Goal: Information Seeking & Learning: Learn about a topic

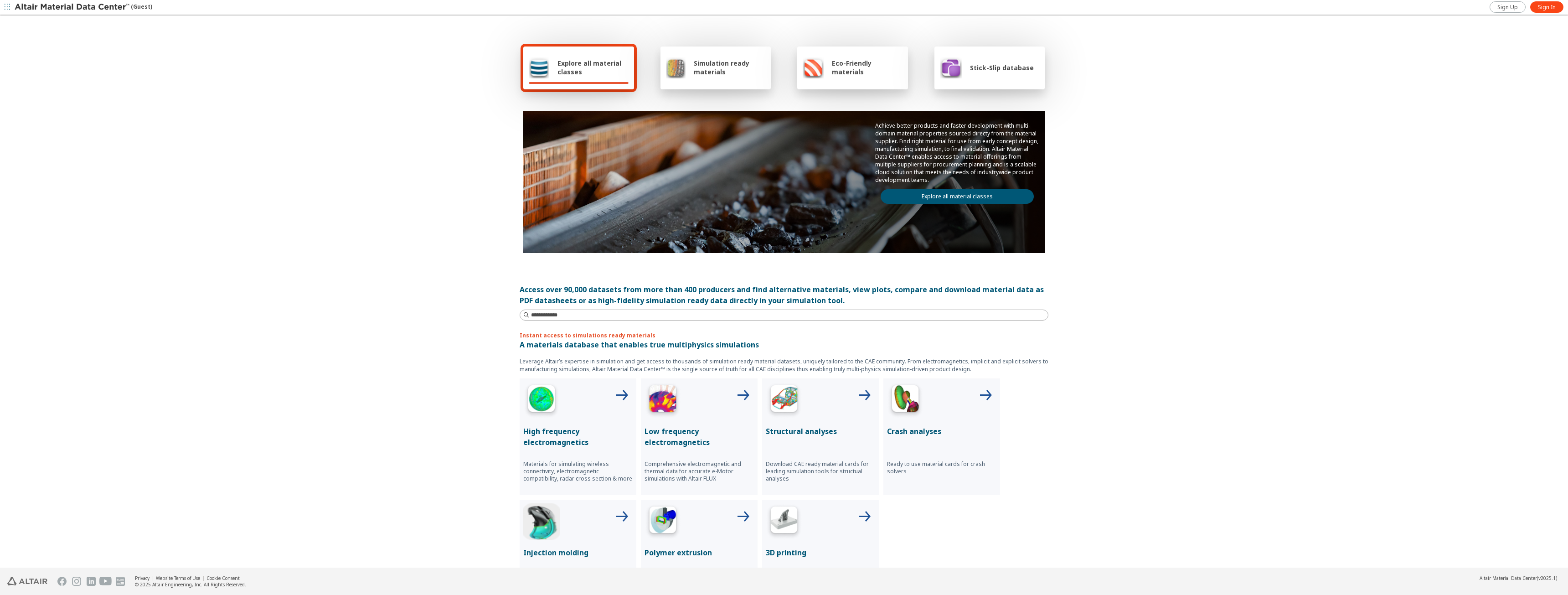
click at [786, 406] on img at bounding box center [784, 401] width 37 height 37
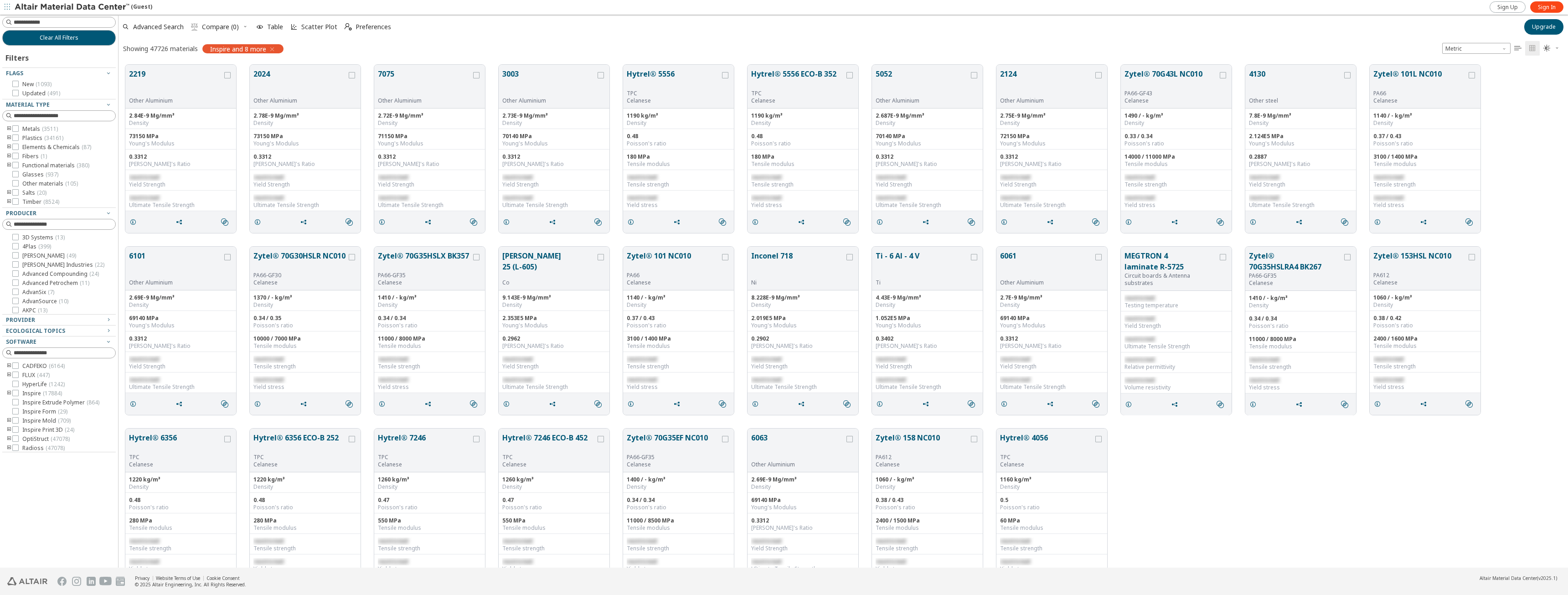
scroll to position [503, 1443]
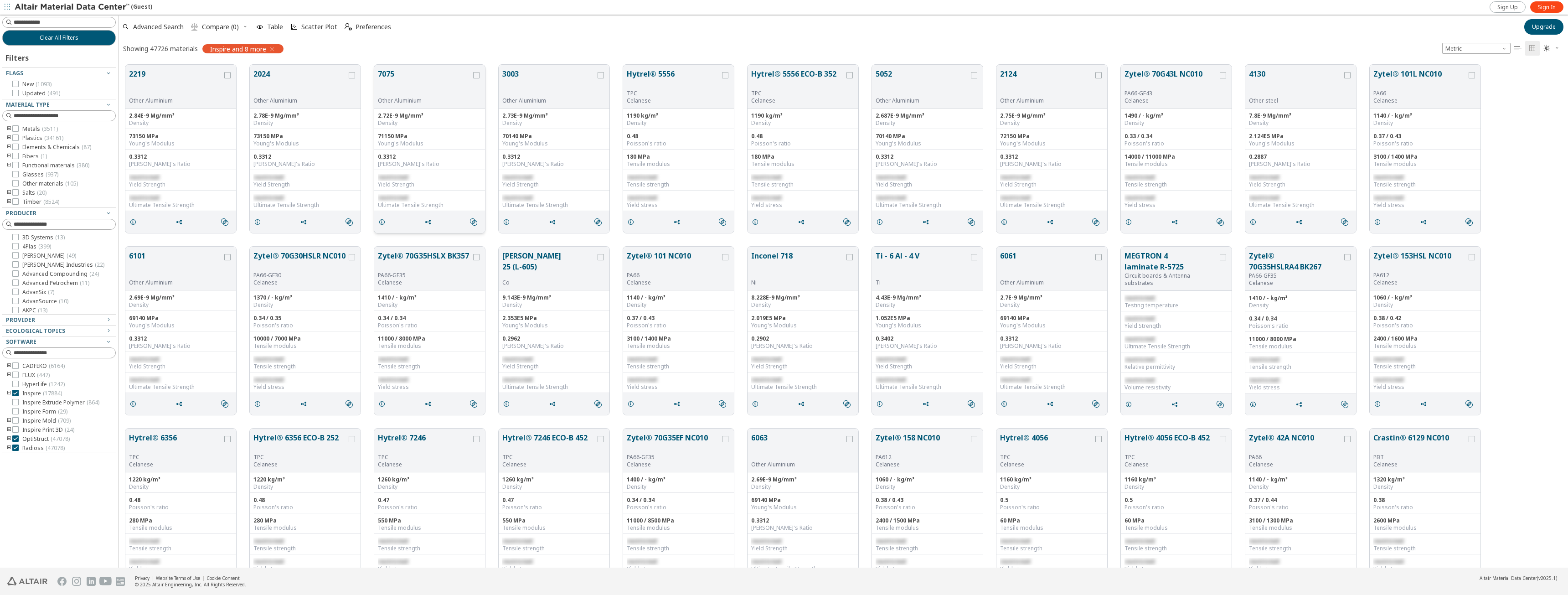
click at [398, 86] on button "7075" at bounding box center [425, 82] width 94 height 29
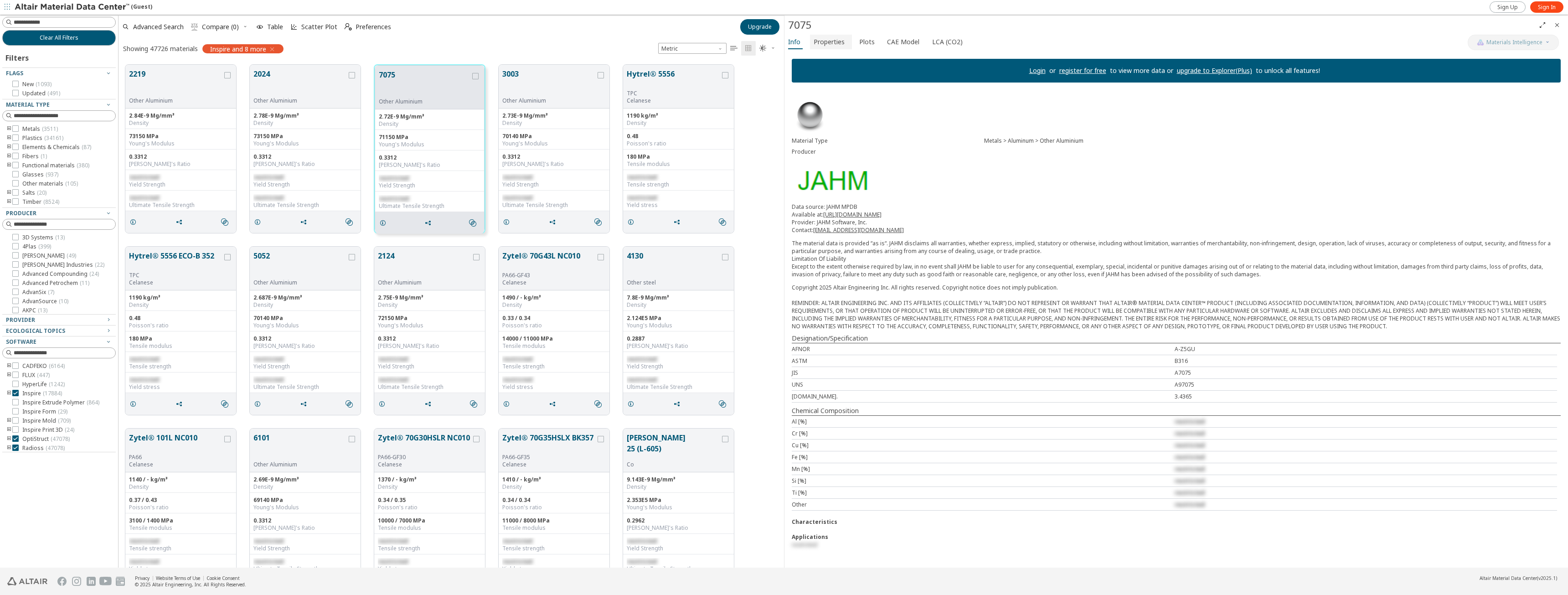
click at [828, 43] on span "Properties" at bounding box center [829, 42] width 31 height 15
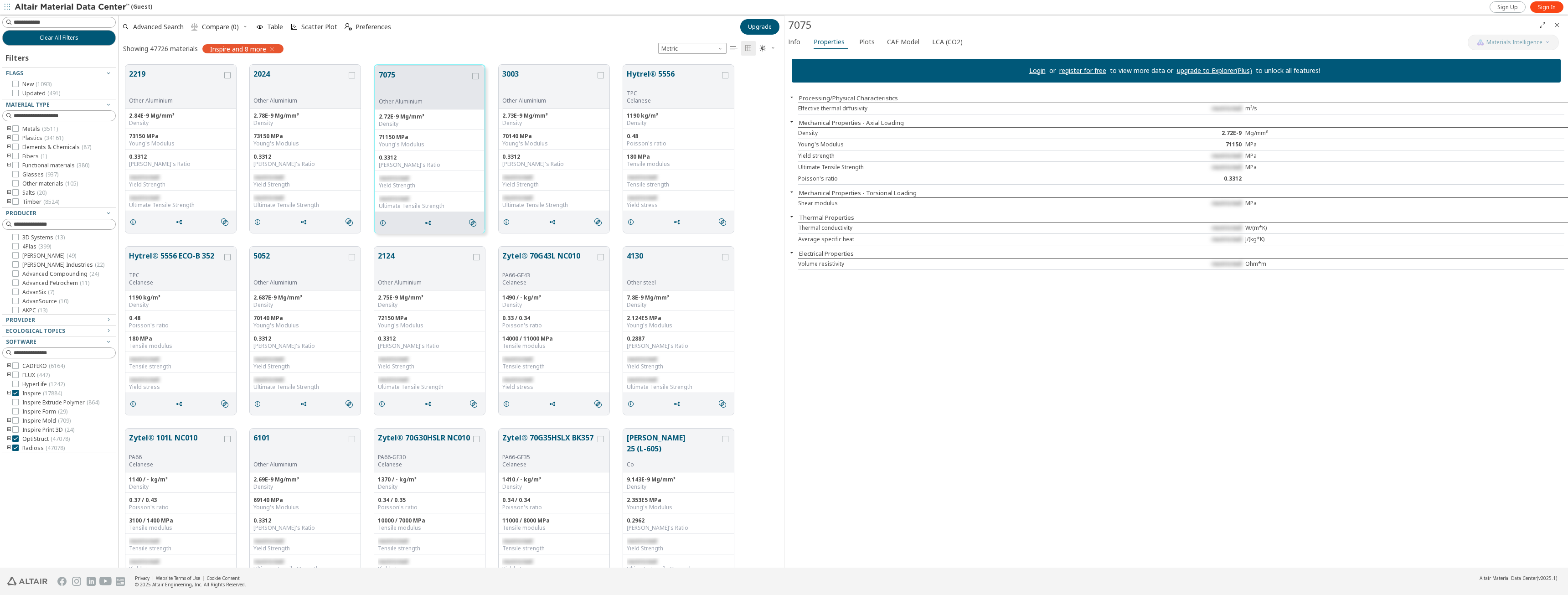
click at [1558, 26] on icon "Close" at bounding box center [1557, 25] width 7 height 7
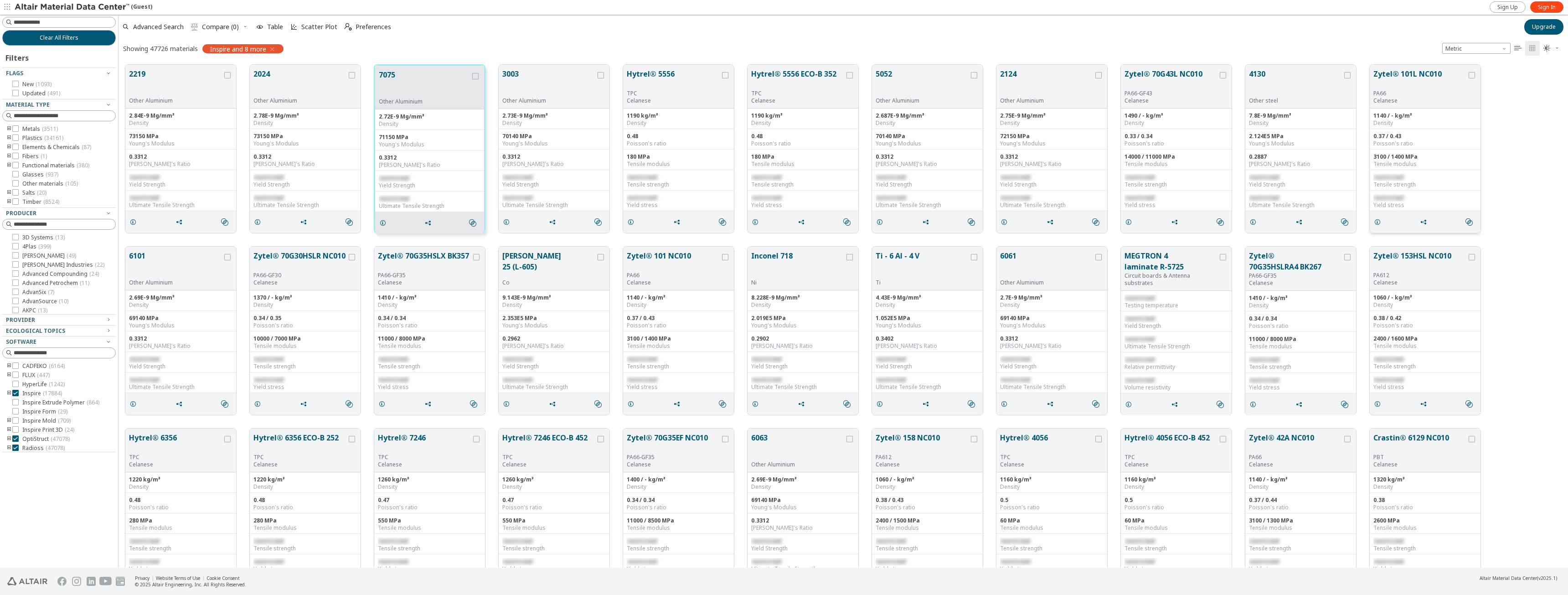
scroll to position [503, 1443]
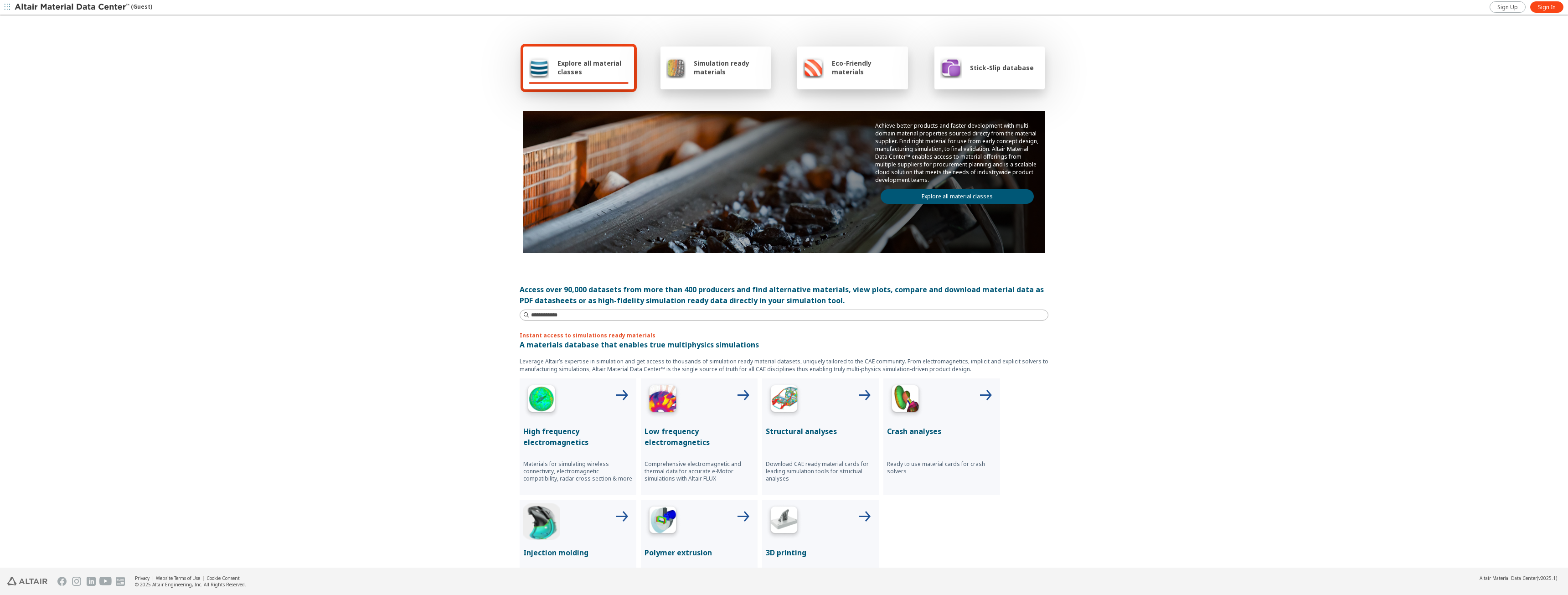
click at [899, 400] on img at bounding box center [905, 401] width 37 height 37
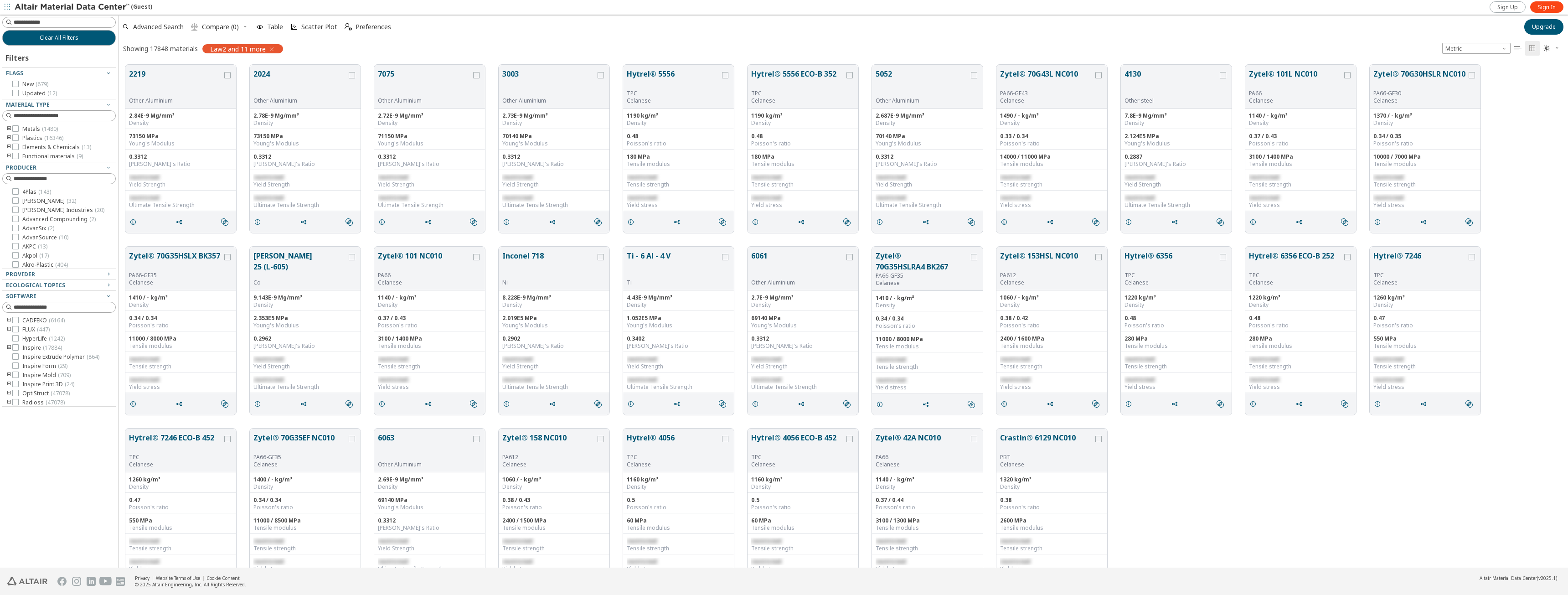
scroll to position [503, 1443]
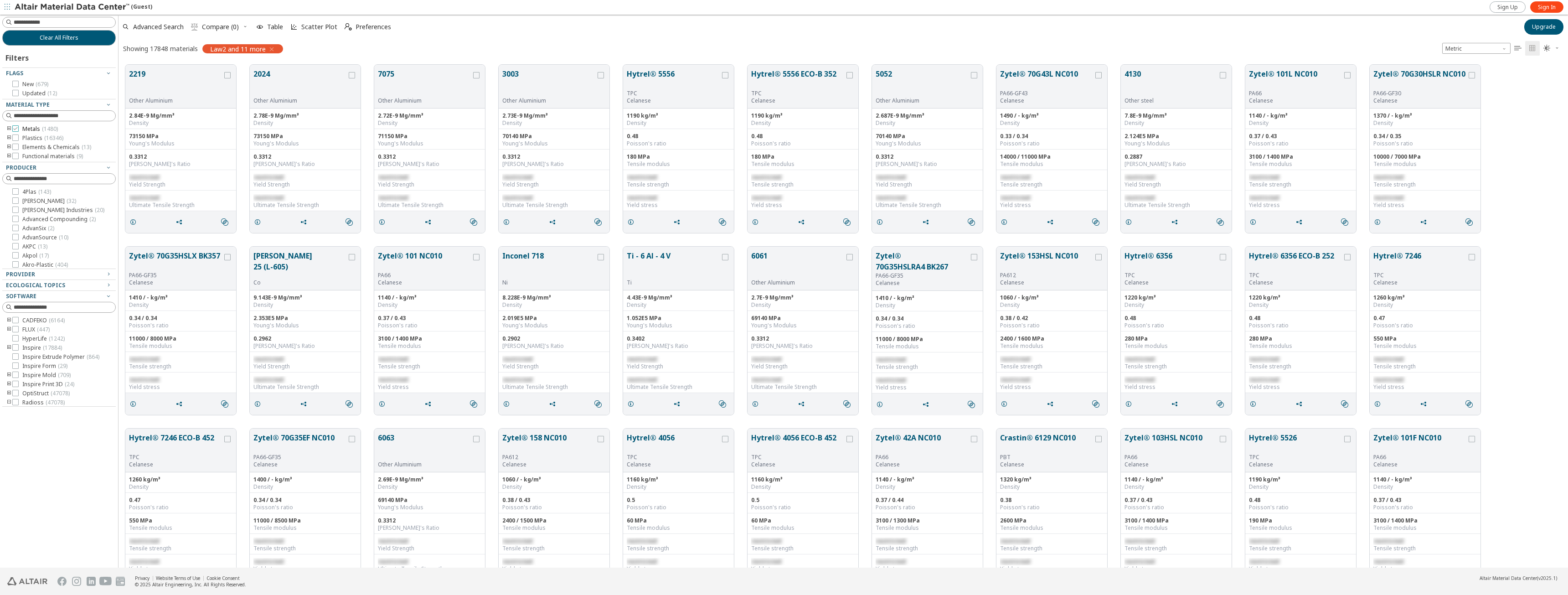
click at [16, 128] on icon at bounding box center [15, 129] width 6 height 6
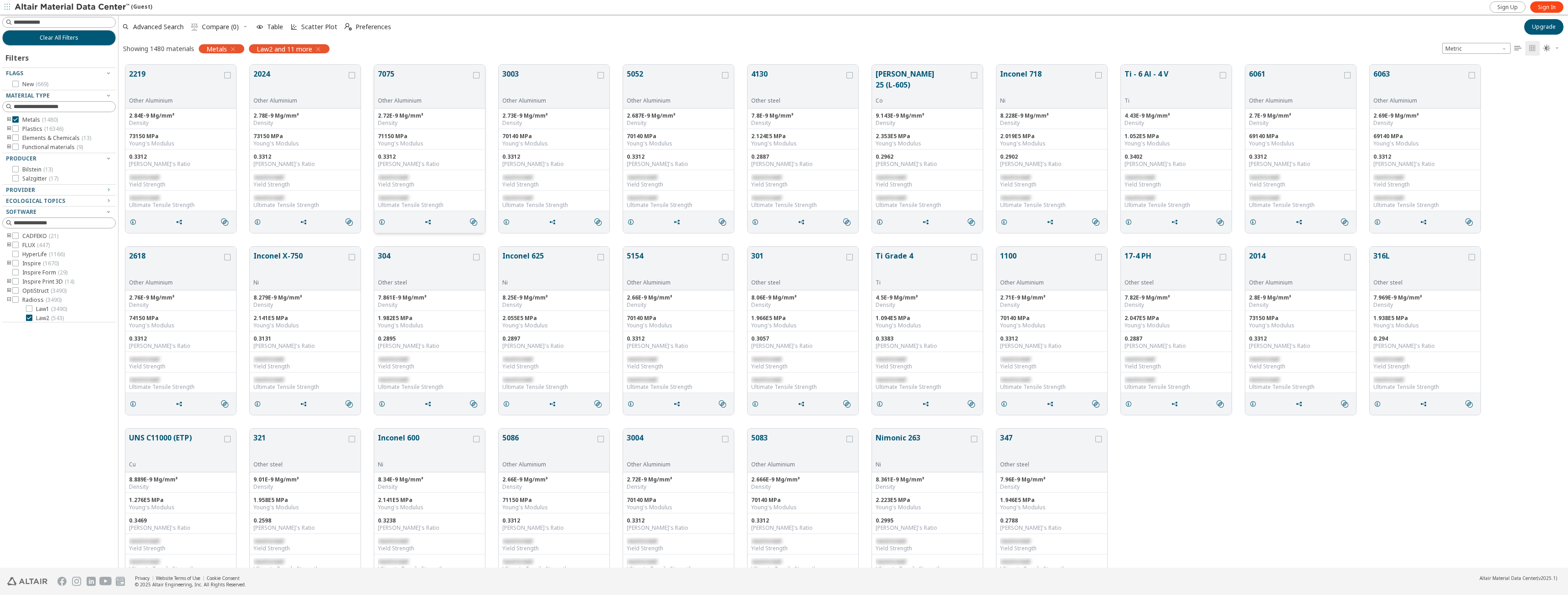
click at [433, 85] on button "7075" at bounding box center [425, 82] width 94 height 29
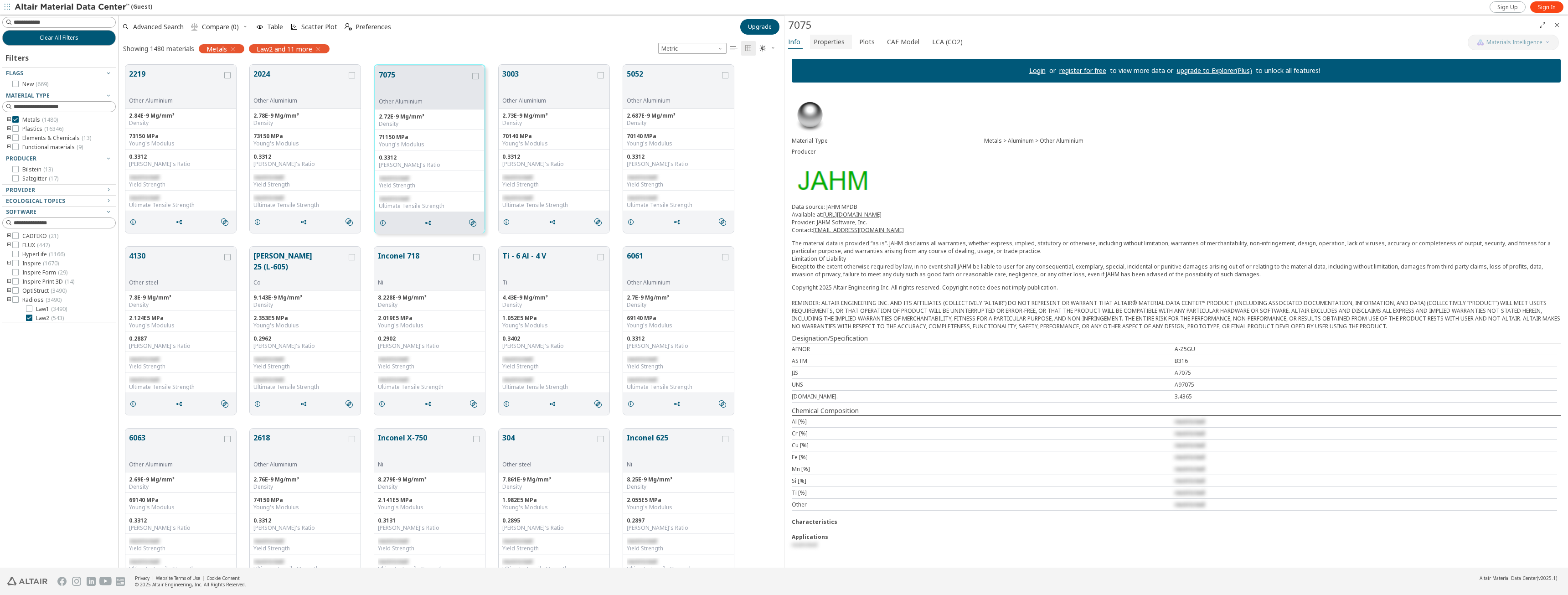
click at [839, 42] on span "Properties" at bounding box center [829, 42] width 31 height 15
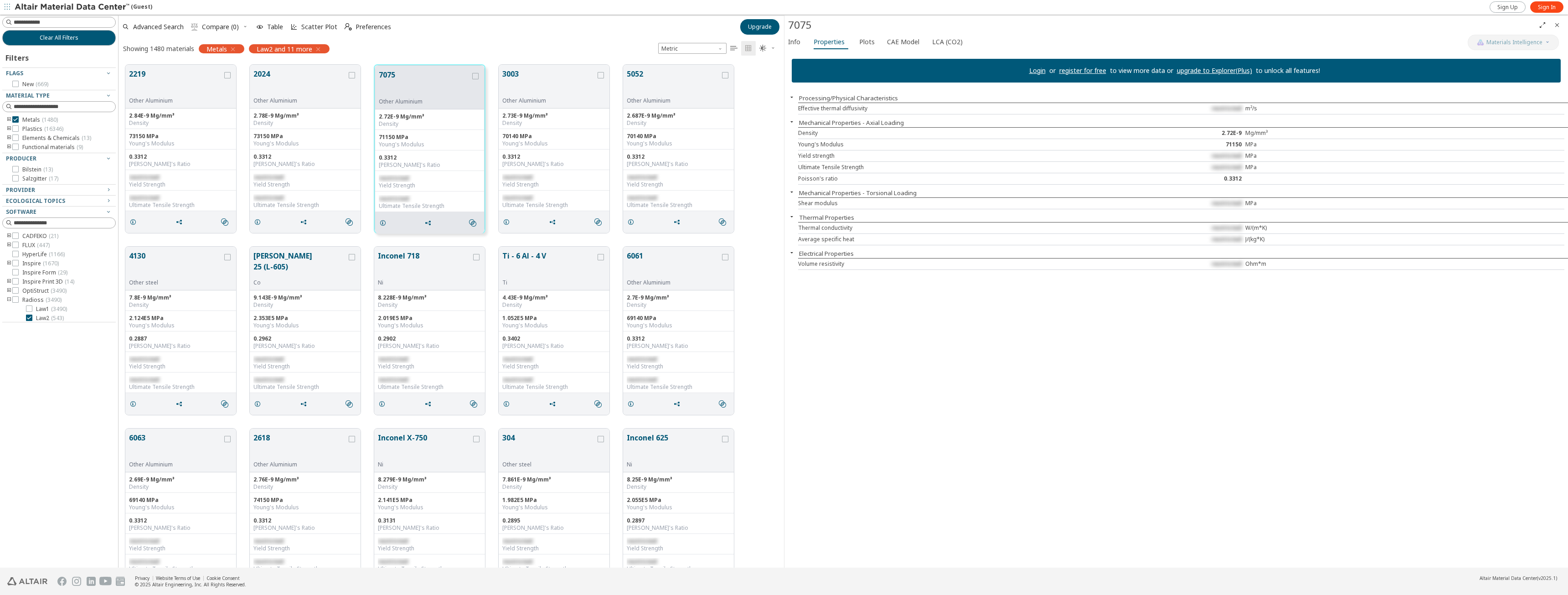
click at [894, 418] on div "Login or register for free to view more data or upgrade to Explorer(Plus) to un…" at bounding box center [1176, 310] width 783 height 516
